Goal: Transaction & Acquisition: Download file/media

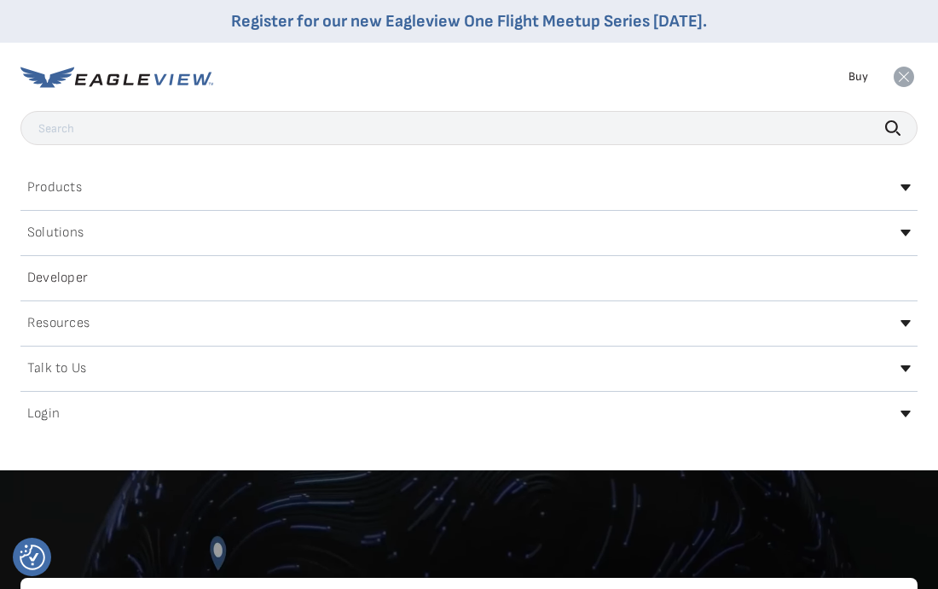
click at [901, 81] on icon at bounding box center [904, 77] width 20 height 20
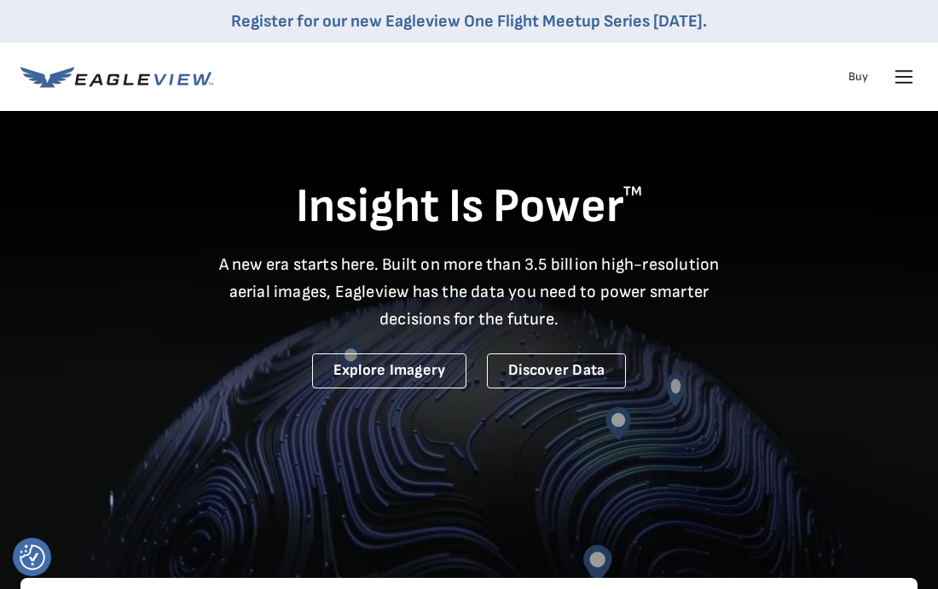
click at [901, 83] on icon at bounding box center [905, 83] width 16 height 0
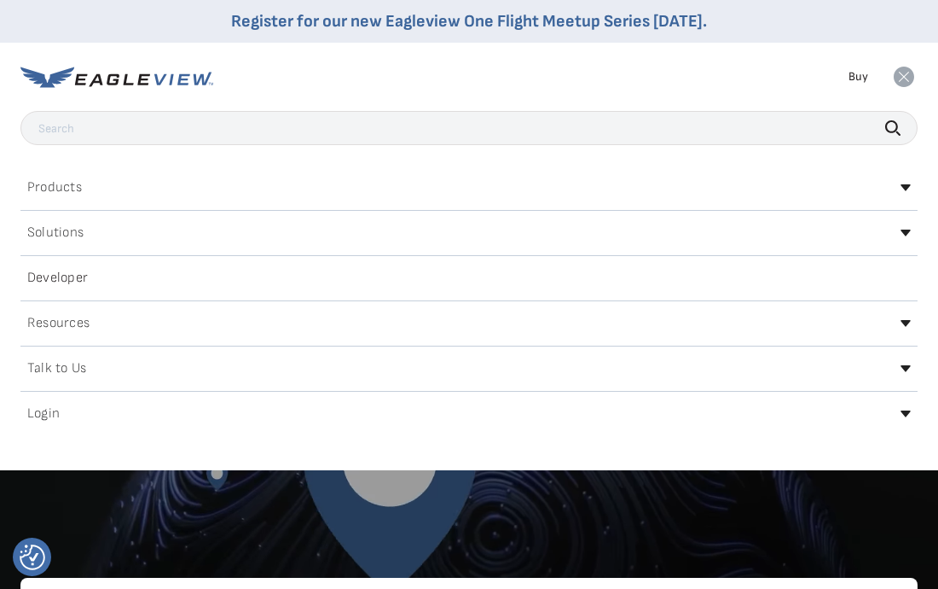
click at [411, 413] on div "Login" at bounding box center [468, 413] width 897 height 27
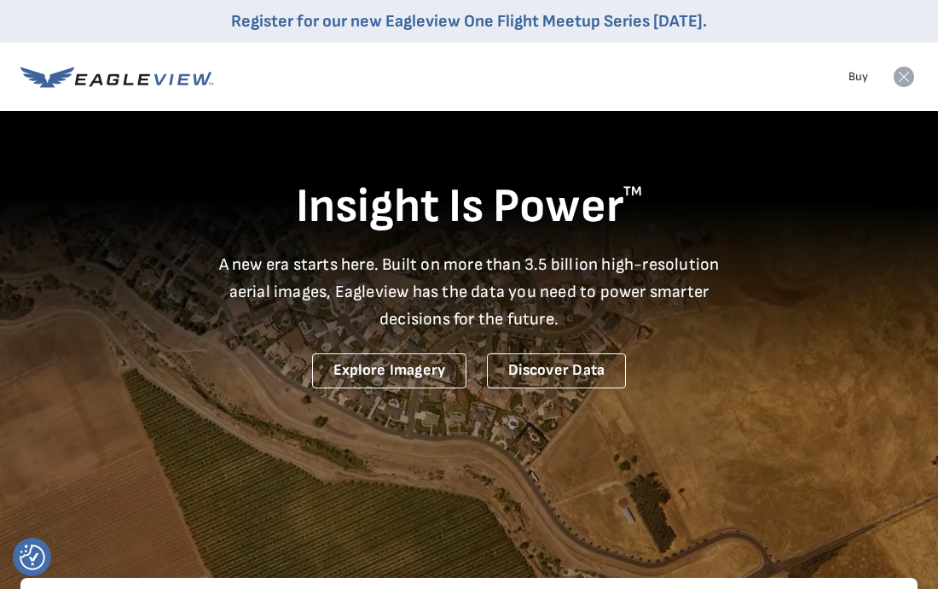
click at [905, 77] on rect at bounding box center [904, 76] width 27 height 27
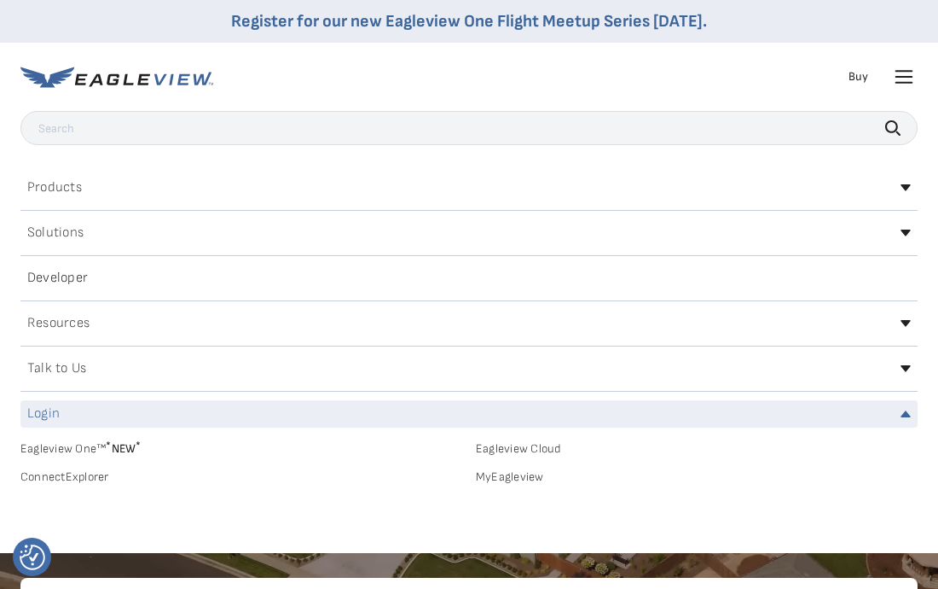
click at [527, 478] on link "MyEagleview" at bounding box center [697, 476] width 442 height 15
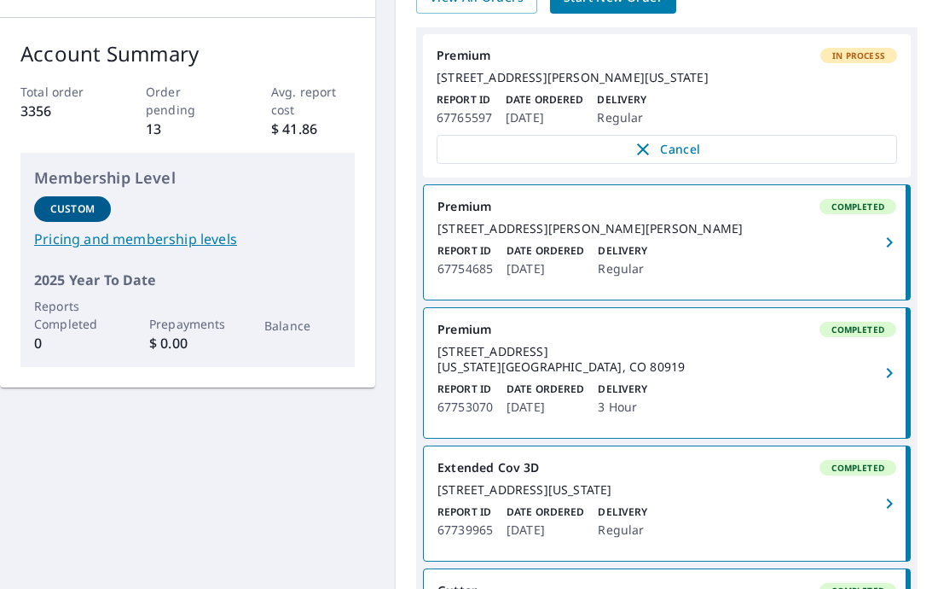
click at [660, 236] on div "[STREET_ADDRESS][PERSON_NAME][PERSON_NAME]" at bounding box center [667, 228] width 459 height 15
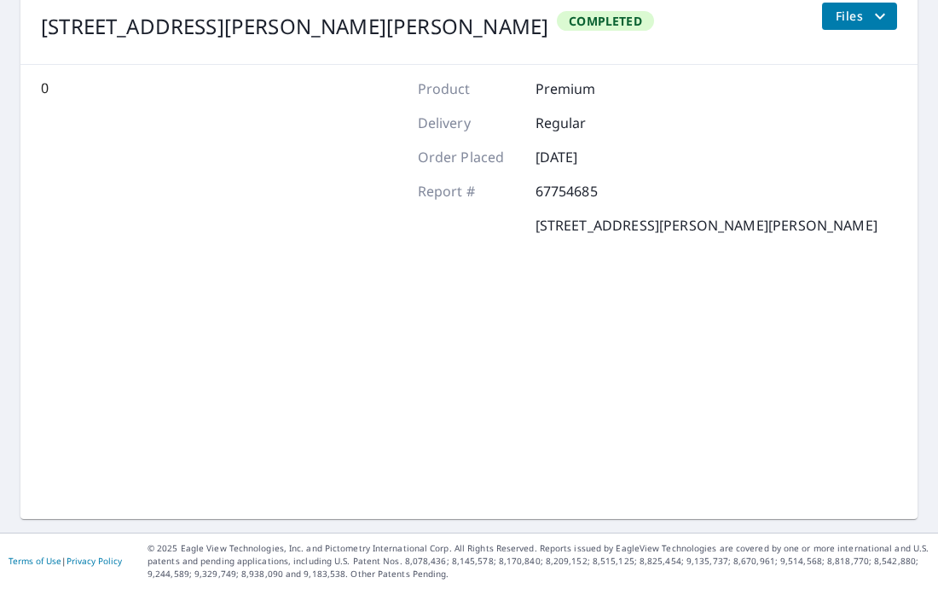
scroll to position [220, 0]
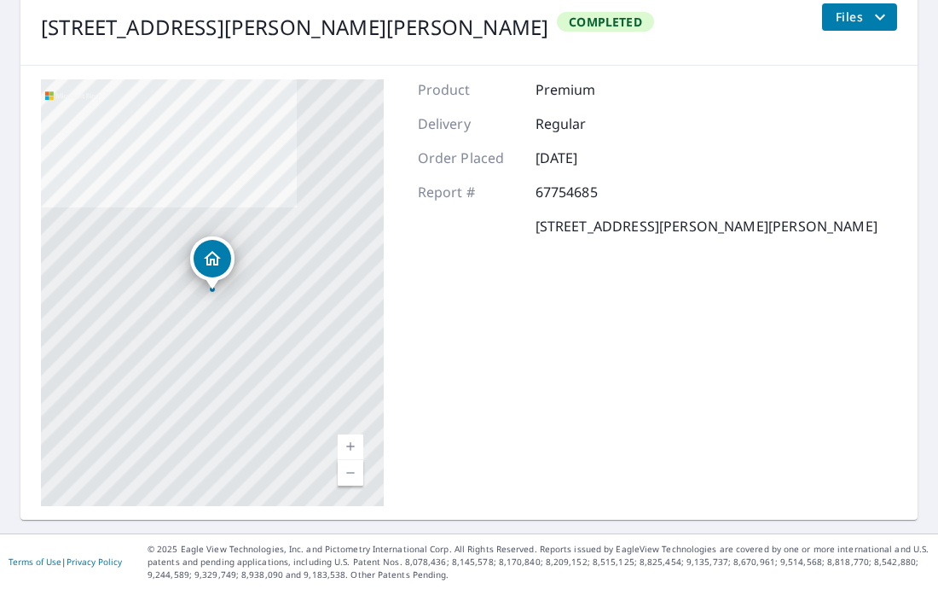
click at [862, 12] on span "Files" at bounding box center [863, 17] width 55 height 20
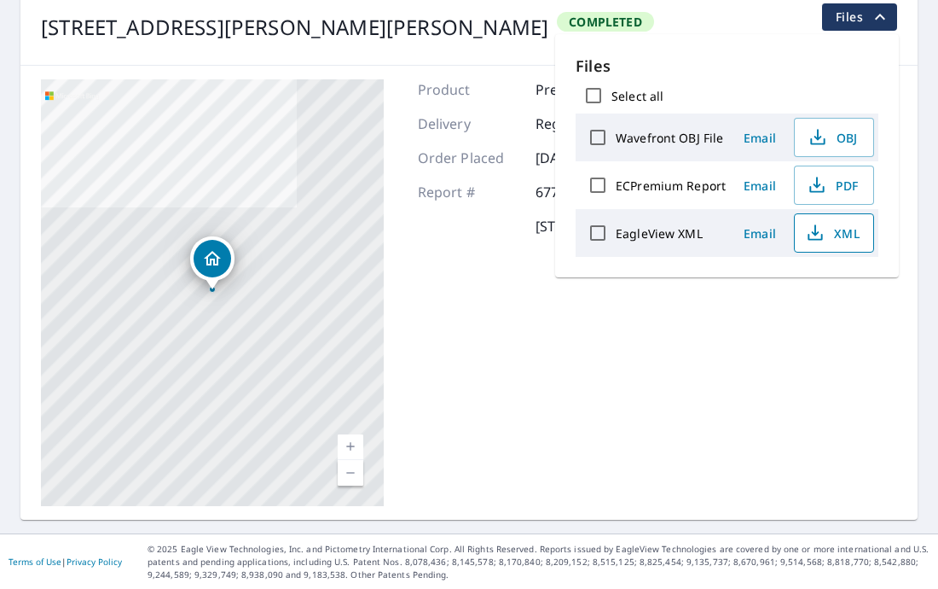
click at [829, 234] on span "XML" at bounding box center [832, 233] width 55 height 20
